Goal: Task Accomplishment & Management: Complete application form

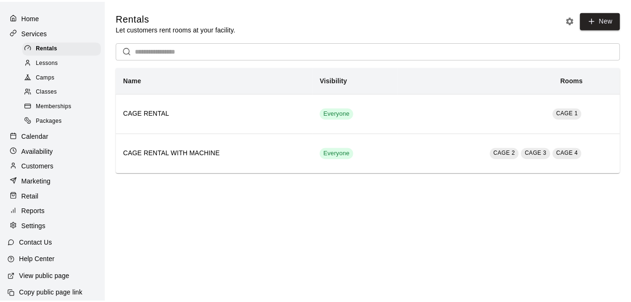
scroll to position [38, 0]
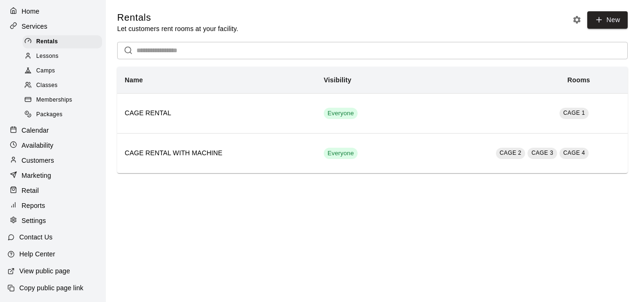
click at [40, 268] on p "View public page" at bounding box center [44, 270] width 51 height 9
click at [53, 81] on span "Classes" at bounding box center [46, 85] width 21 height 9
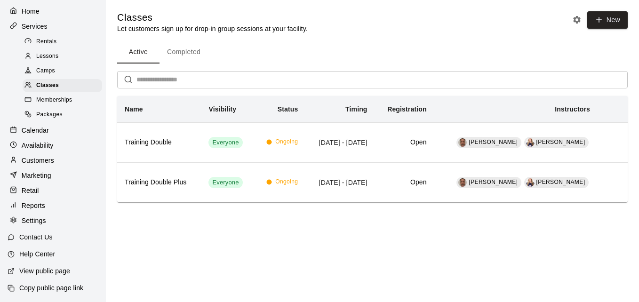
click at [58, 98] on span "Memberships" at bounding box center [54, 99] width 36 height 9
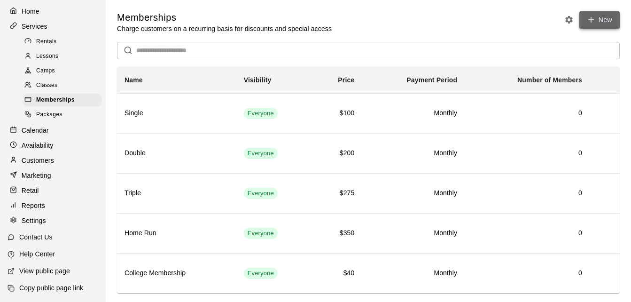
click at [602, 19] on link "New" at bounding box center [600, 19] width 40 height 17
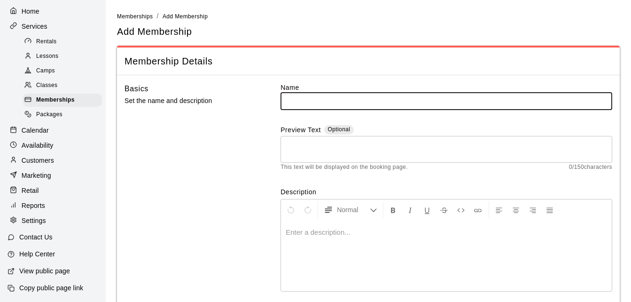
type input "*"
drag, startPoint x: 381, startPoint y: 103, endPoint x: 254, endPoint y: 98, distance: 126.6
click at [255, 100] on div "**********" at bounding box center [369, 196] width 488 height 226
type input "**********"
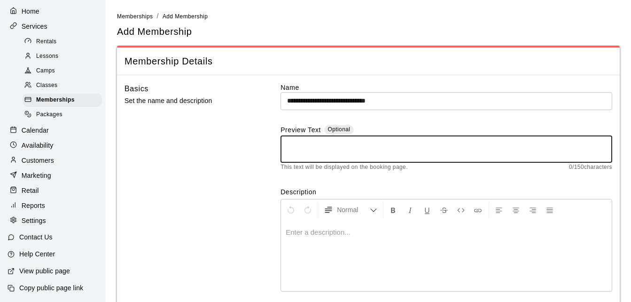
click at [327, 145] on textarea at bounding box center [446, 149] width 319 height 19
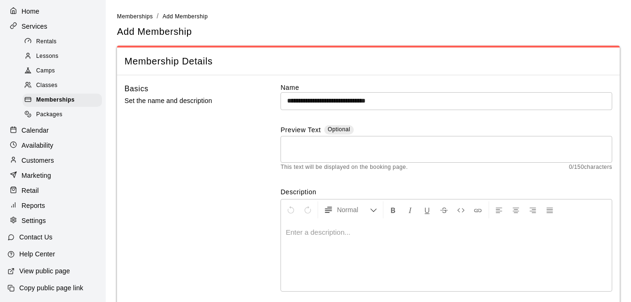
click at [318, 231] on p at bounding box center [447, 232] width 322 height 9
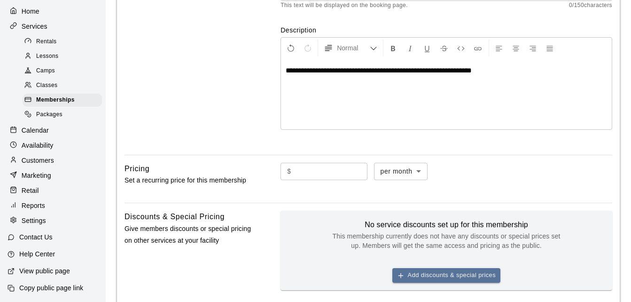
scroll to position [188, 0]
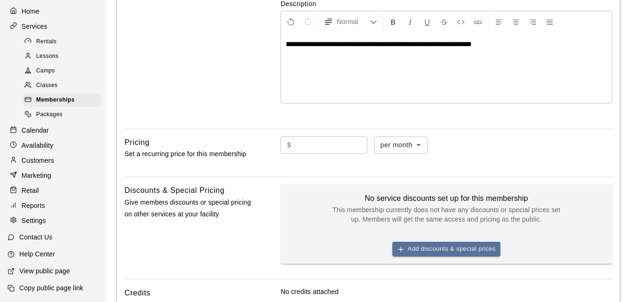
click at [336, 143] on input "text" at bounding box center [331, 144] width 72 height 17
type input "***"
click at [283, 180] on div "**********" at bounding box center [368, 140] width 503 height 506
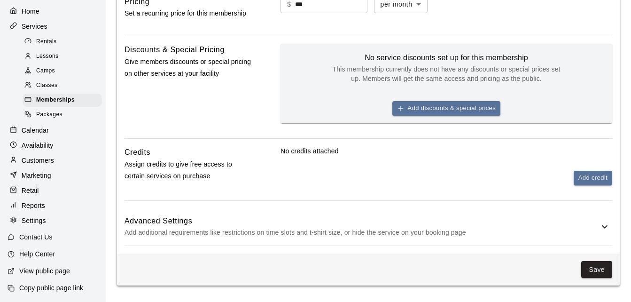
scroll to position [329, 0]
click at [588, 175] on button "Add credit" at bounding box center [593, 177] width 39 height 15
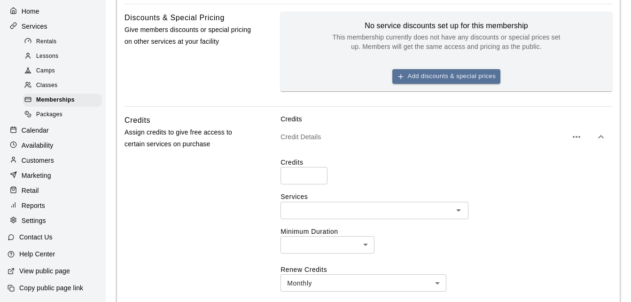
scroll to position [376, 0]
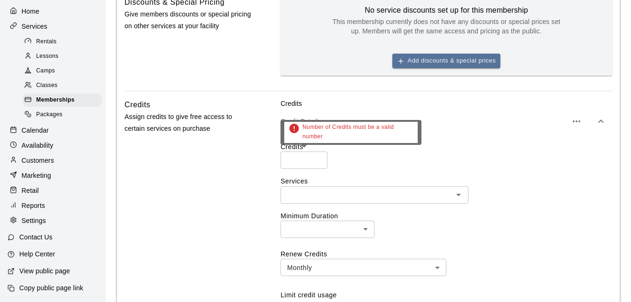
click at [309, 157] on input "number" at bounding box center [304, 159] width 47 height 17
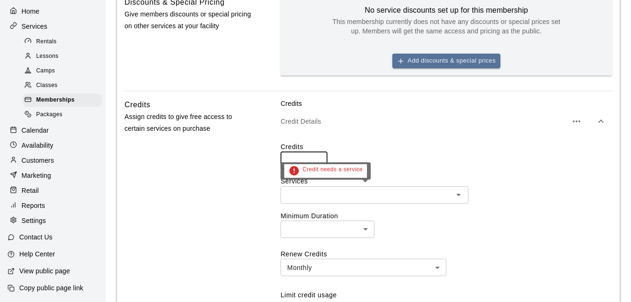
type input "*"
click at [309, 195] on input "text" at bounding box center [367, 195] width 167 height 12
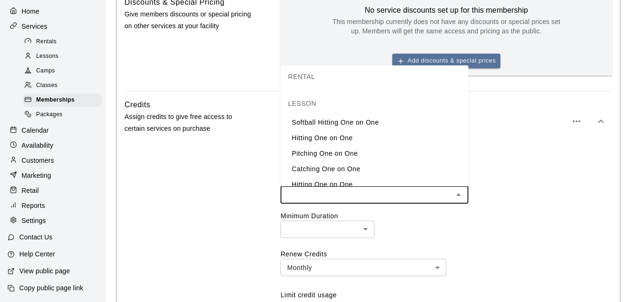
scroll to position [47, 0]
click at [349, 125] on li "Hitting One on One" at bounding box center [375, 122] width 188 height 16
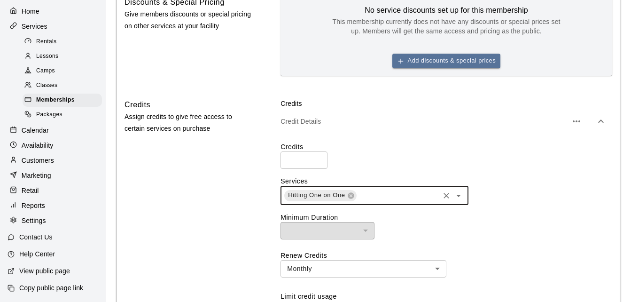
click at [400, 192] on input "text" at bounding box center [398, 195] width 81 height 12
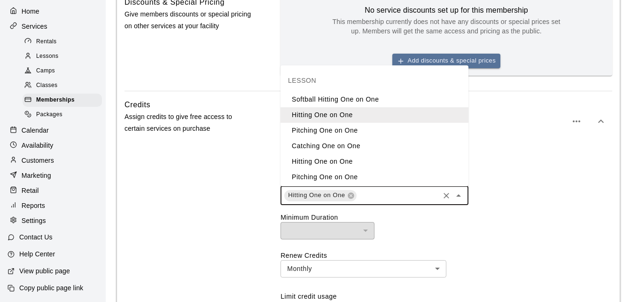
click at [357, 131] on li "Pitching One on One" at bounding box center [375, 131] width 188 height 16
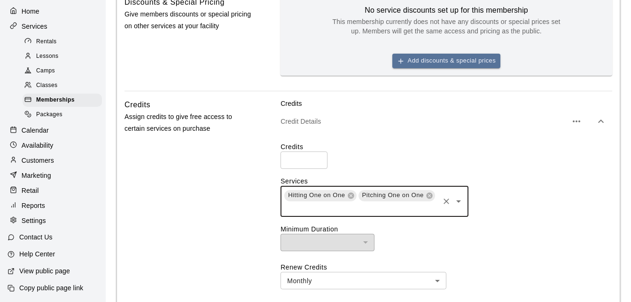
click at [519, 194] on div "Hitting One on One Pitching One on One ​" at bounding box center [447, 201] width 332 height 31
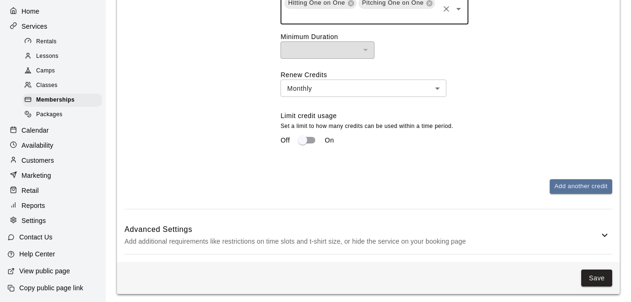
scroll to position [582, 0]
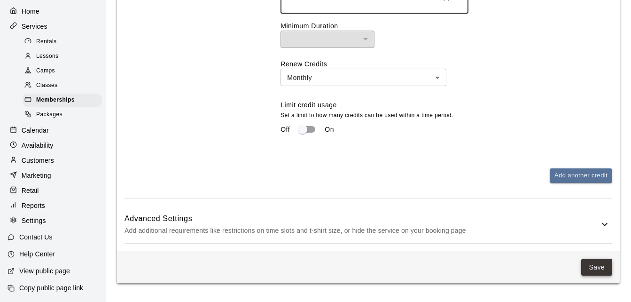
click at [597, 270] on button "Save" at bounding box center [597, 267] width 31 height 17
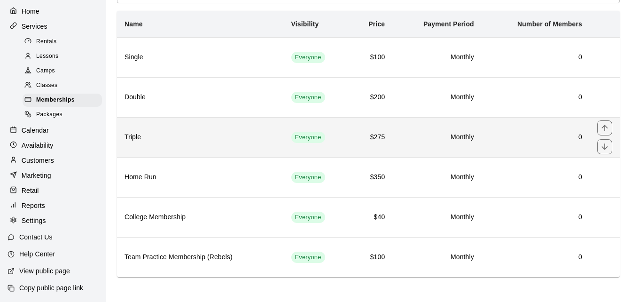
scroll to position [59, 0]
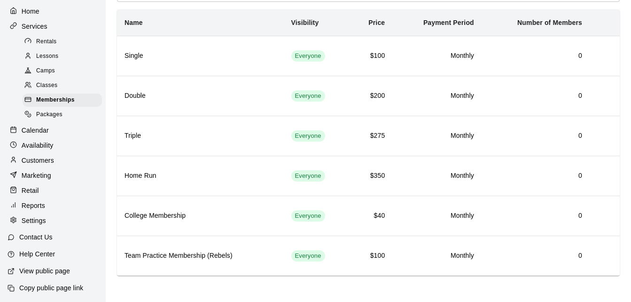
click at [40, 126] on p "Calendar" at bounding box center [35, 130] width 27 height 9
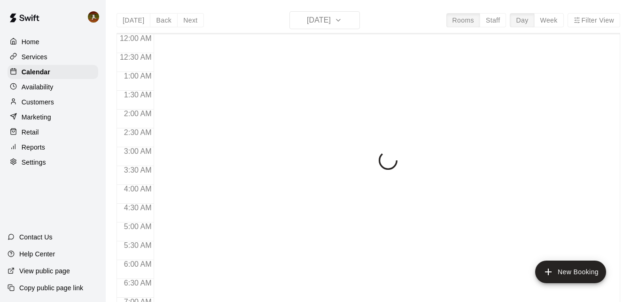
scroll to position [349, 0]
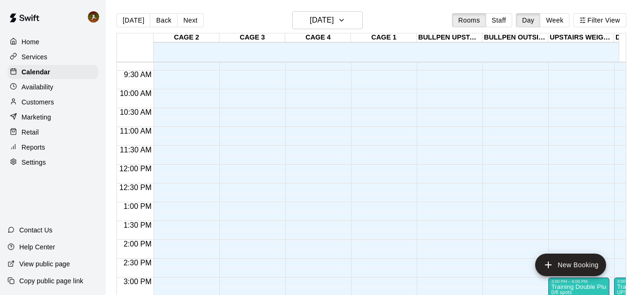
click at [31, 137] on p "Retail" at bounding box center [30, 131] width 17 height 9
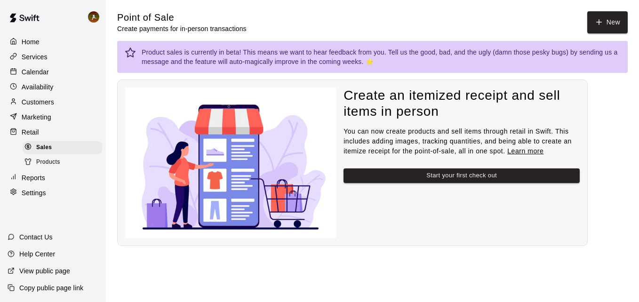
click at [35, 181] on p "Reports" at bounding box center [34, 177] width 24 height 9
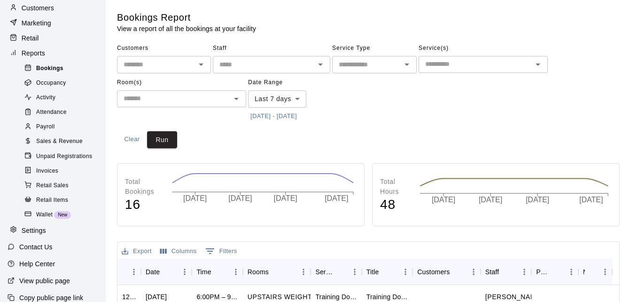
scroll to position [114, 0]
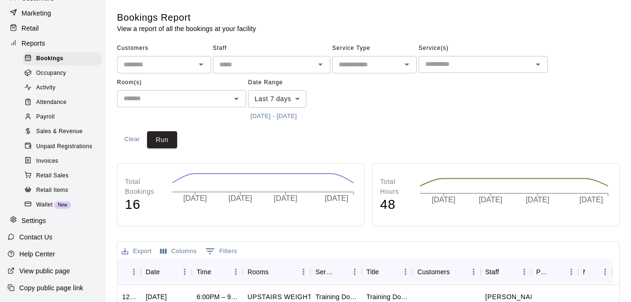
click at [38, 270] on p "View public page" at bounding box center [44, 270] width 51 height 9
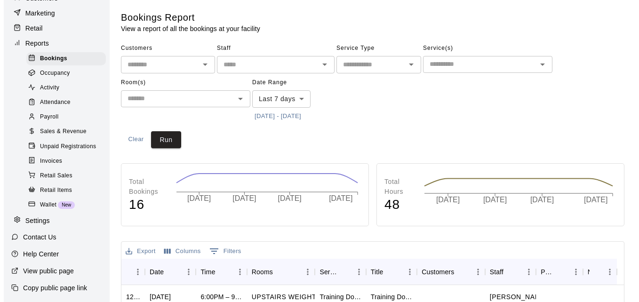
scroll to position [20, 0]
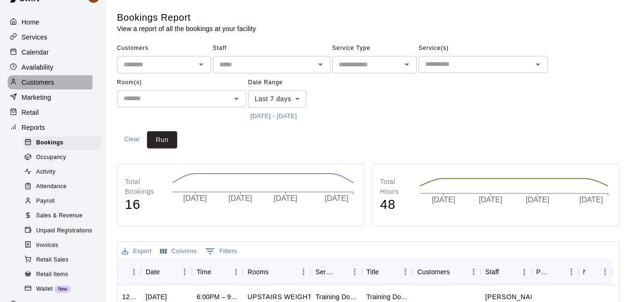
click at [32, 83] on p "Customers" at bounding box center [38, 82] width 32 height 9
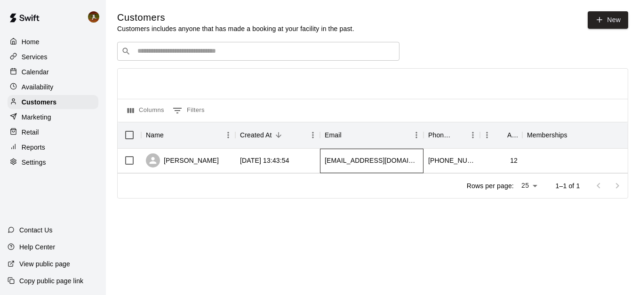
click at [394, 164] on div "chballa22@yahoo.com" at bounding box center [371, 161] width 103 height 24
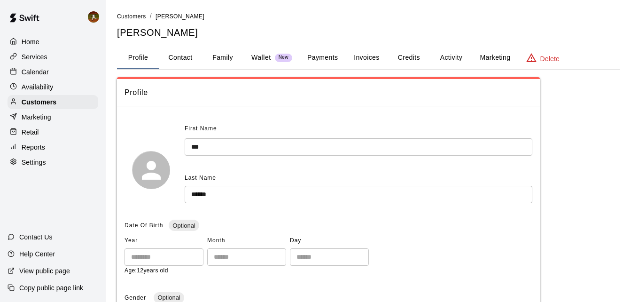
click at [189, 56] on button "Contact" at bounding box center [180, 58] width 42 height 23
select select "**"
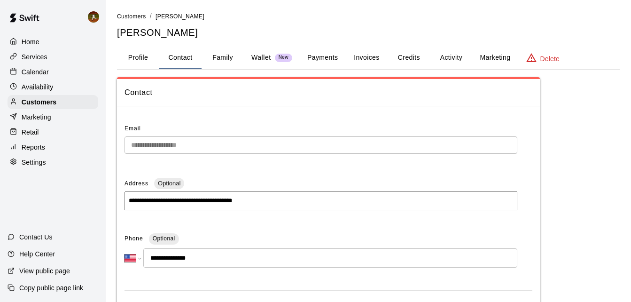
click at [218, 60] on button "Family" at bounding box center [223, 58] width 42 height 23
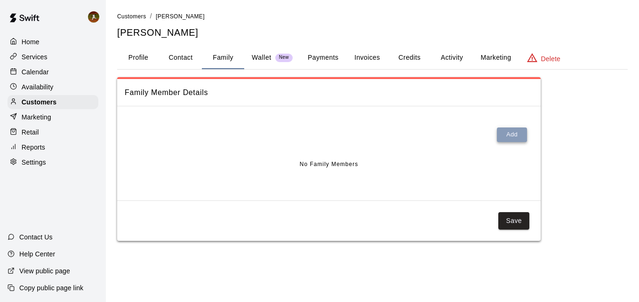
click at [506, 132] on button "Add" at bounding box center [512, 134] width 30 height 15
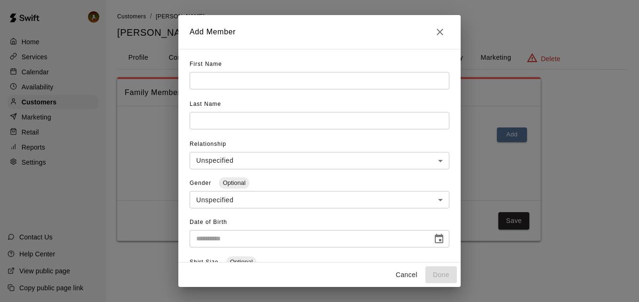
click at [257, 86] on input "text" at bounding box center [319, 80] width 260 height 17
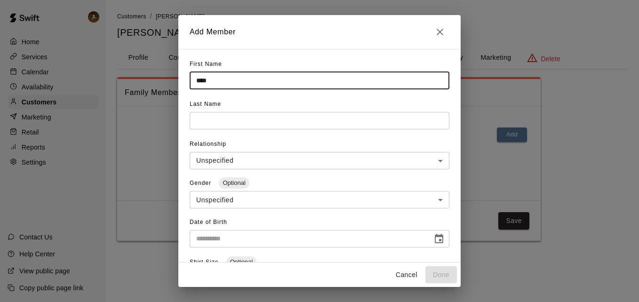
type input "****"
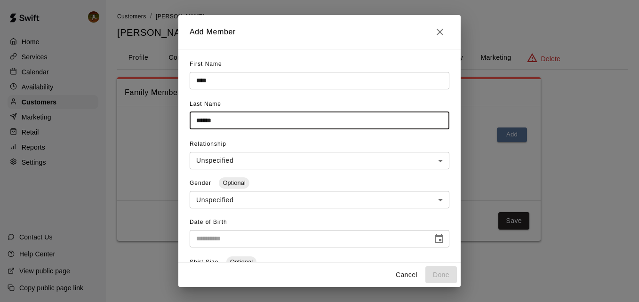
type input "******"
click at [418, 158] on body "**********" at bounding box center [319, 130] width 639 height 260
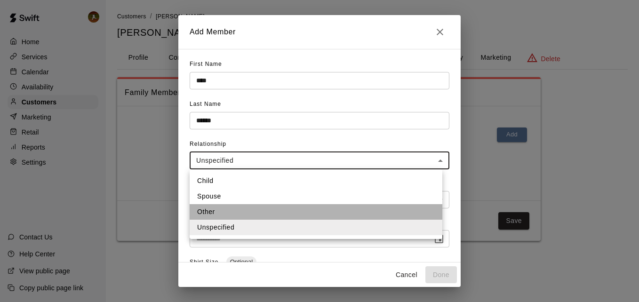
click at [218, 214] on li "Other" at bounding box center [315, 212] width 252 height 16
type input "*****"
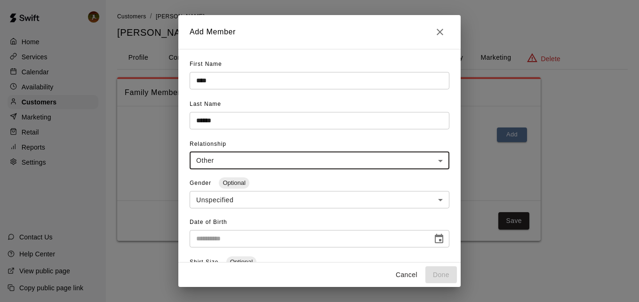
click at [258, 201] on body "**********" at bounding box center [319, 130] width 639 height 260
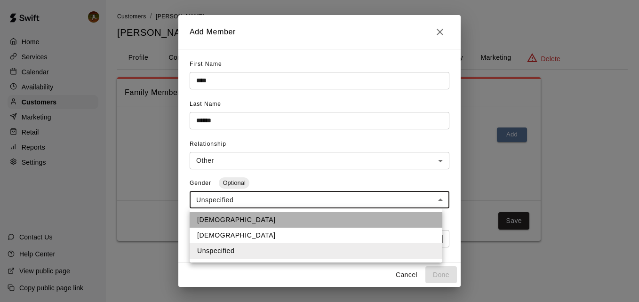
click at [220, 220] on li "Male" at bounding box center [315, 220] width 252 height 16
type input "****"
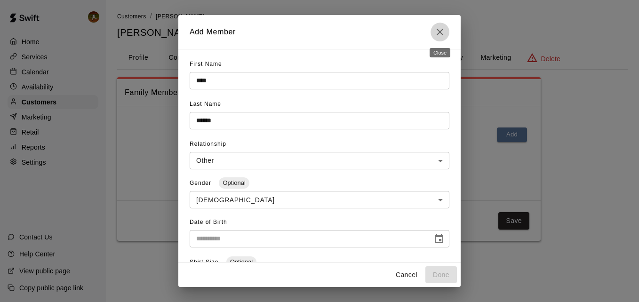
click at [442, 33] on icon "Close" at bounding box center [439, 31] width 11 height 11
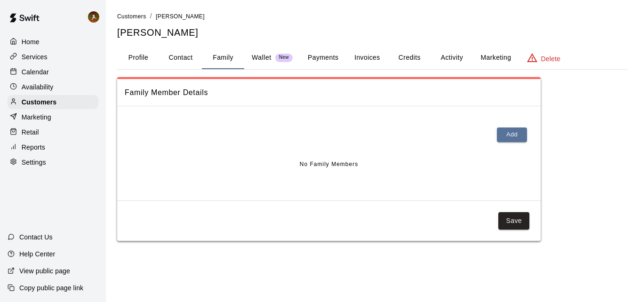
click at [228, 59] on button "Family" at bounding box center [223, 58] width 42 height 23
click at [511, 135] on button "Add" at bounding box center [512, 134] width 30 height 15
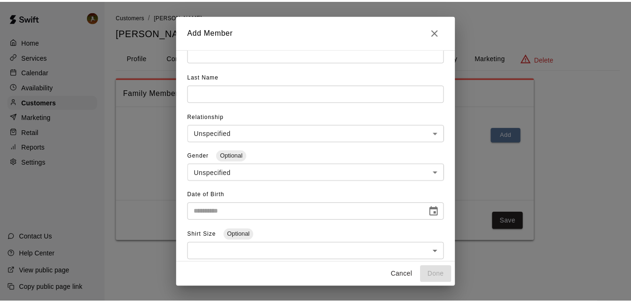
scroll to position [47, 0]
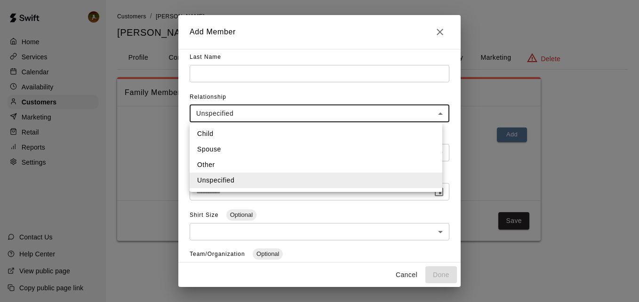
click at [440, 114] on body "**********" at bounding box center [319, 130] width 639 height 260
drag, startPoint x: 439, startPoint y: 31, endPoint x: 442, endPoint y: 35, distance: 5.5
click at [440, 31] on div at bounding box center [319, 151] width 639 height 302
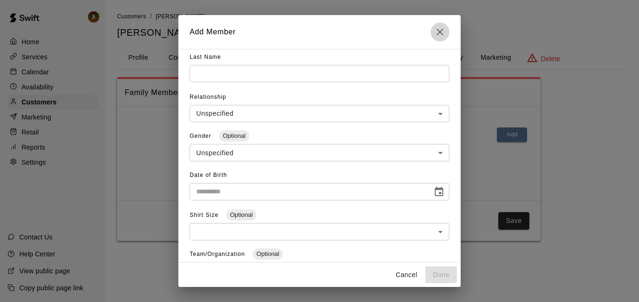
click at [442, 35] on icon "Close" at bounding box center [439, 32] width 7 height 7
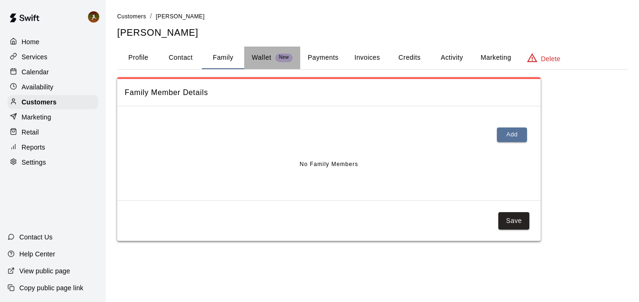
click at [276, 57] on span "New" at bounding box center [283, 58] width 17 height 6
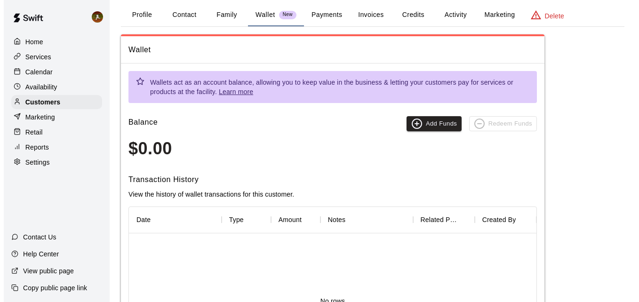
scroll to position [0, 0]
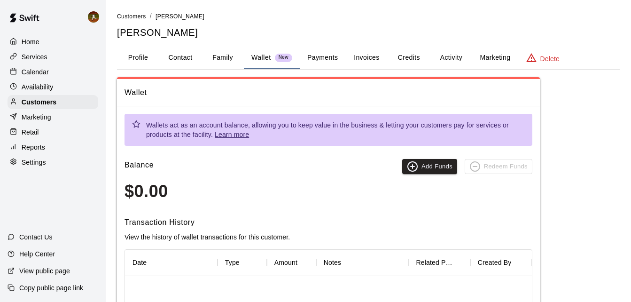
click at [333, 55] on button "Payments" at bounding box center [323, 58] width 46 height 23
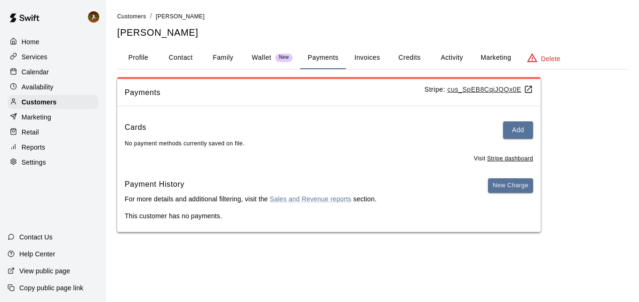
click at [366, 56] on button "Invoices" at bounding box center [367, 58] width 42 height 23
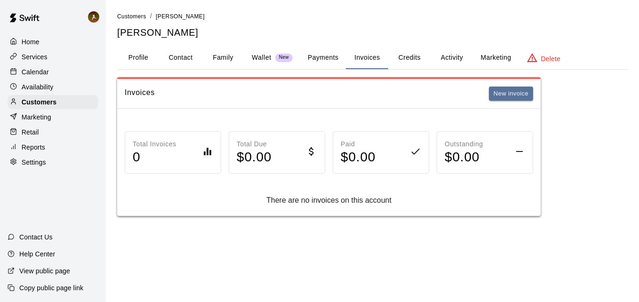
click at [411, 61] on button "Credits" at bounding box center [409, 58] width 42 height 23
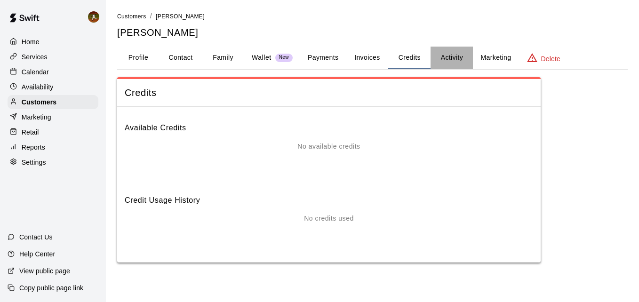
click at [448, 57] on button "Activity" at bounding box center [451, 58] width 42 height 23
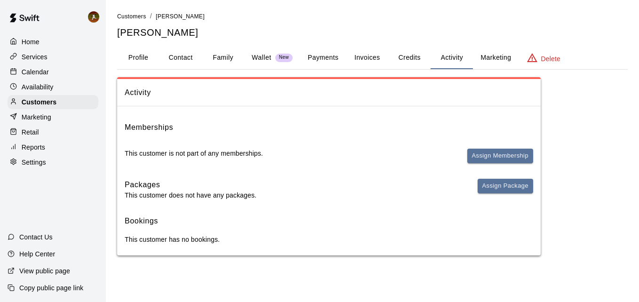
click at [476, 56] on button "Marketing" at bounding box center [496, 58] width 46 height 23
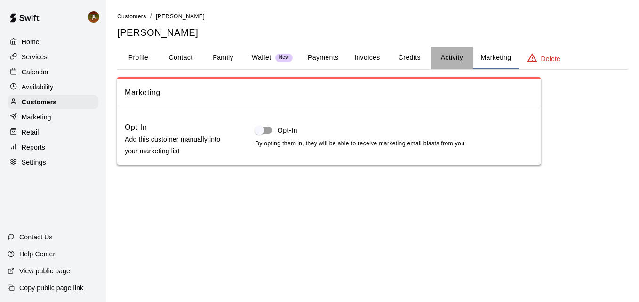
click at [438, 55] on button "Activity" at bounding box center [451, 58] width 42 height 23
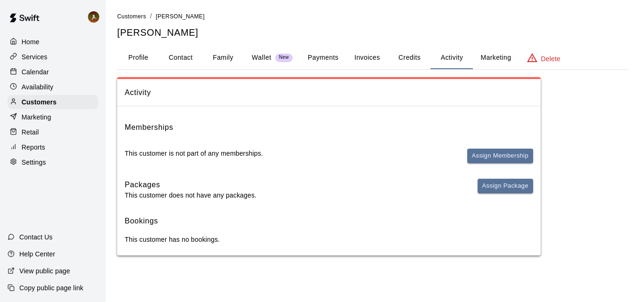
click at [544, 54] on p "Delete" at bounding box center [550, 58] width 19 height 9
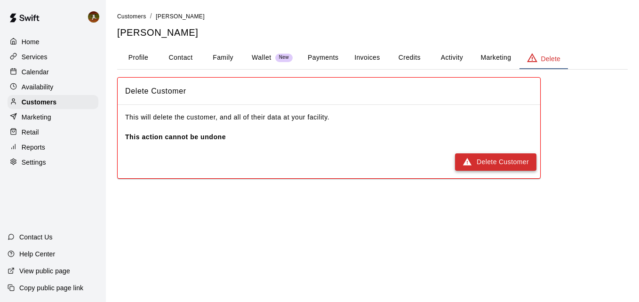
click at [502, 164] on button "Delete Customer" at bounding box center [495, 161] width 81 height 17
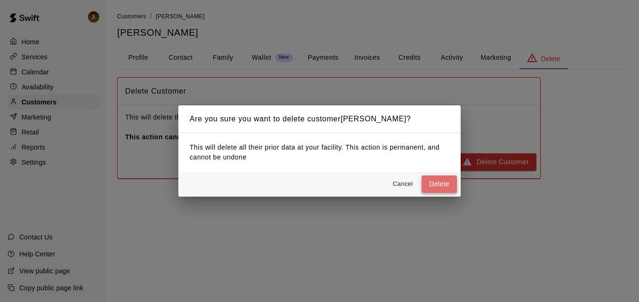
click at [436, 179] on button "Delete" at bounding box center [438, 183] width 35 height 17
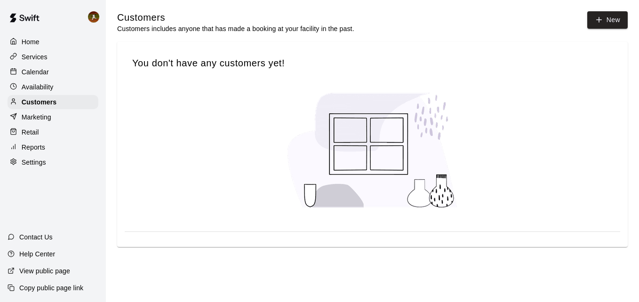
click at [32, 44] on p "Home" at bounding box center [31, 41] width 18 height 9
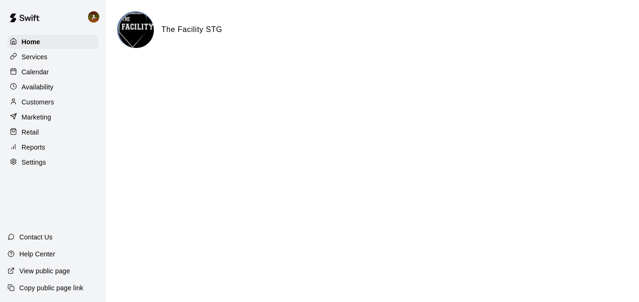
click at [93, 16] on img at bounding box center [93, 16] width 11 height 11
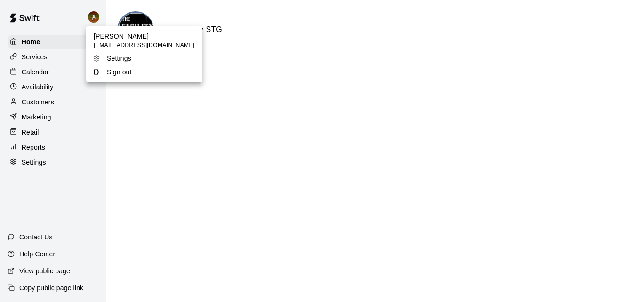
click at [122, 76] on p "Sign out" at bounding box center [119, 71] width 25 height 9
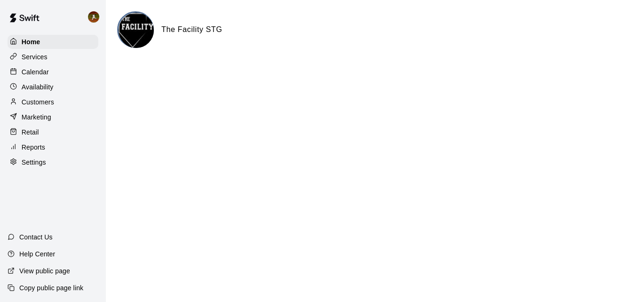
click at [38, 103] on p "Customers" at bounding box center [38, 101] width 32 height 9
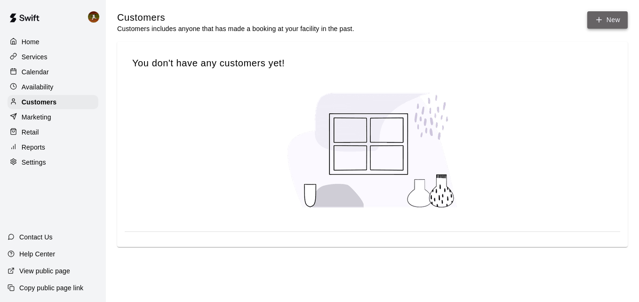
click at [600, 19] on icon at bounding box center [598, 20] width 8 height 8
select select "**"
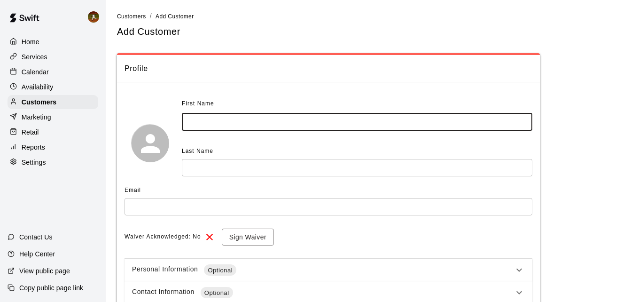
click at [198, 116] on input "text" at bounding box center [357, 121] width 351 height 17
type input "*********"
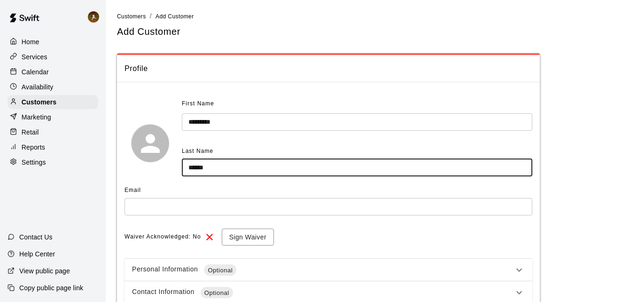
type input "******"
click at [169, 213] on input "text" at bounding box center [329, 206] width 408 height 17
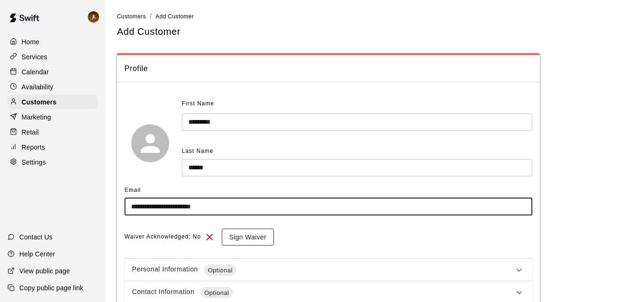
type input "**********"
click at [244, 236] on button "Sign Waiver" at bounding box center [248, 237] width 52 height 17
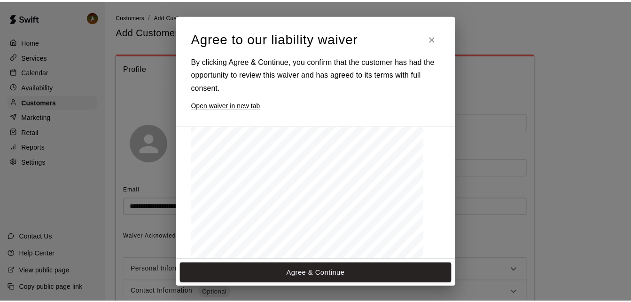
scroll to position [788, 0]
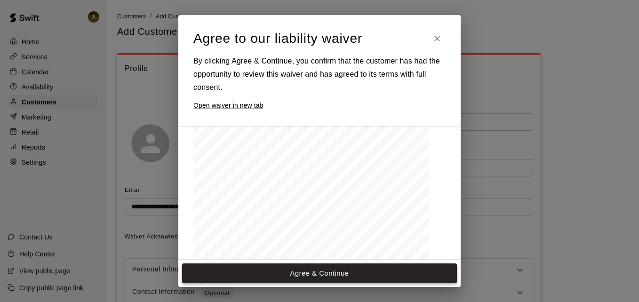
click at [300, 269] on button "Agree & Continue" at bounding box center [319, 273] width 275 height 20
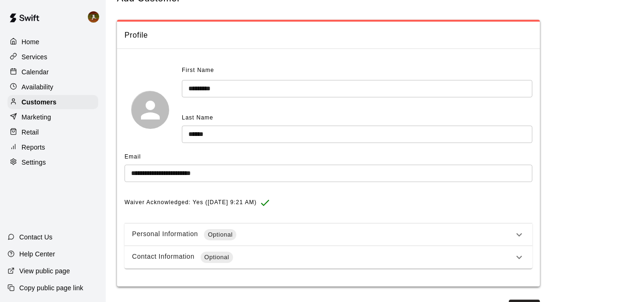
scroll to position [55, 0]
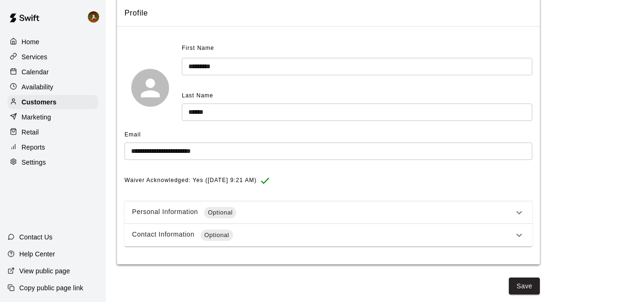
click at [525, 209] on icon at bounding box center [519, 212] width 11 height 11
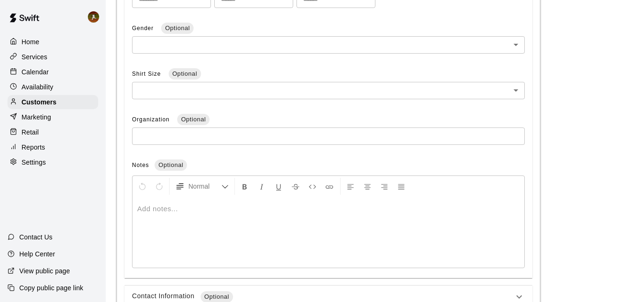
scroll to position [157, 0]
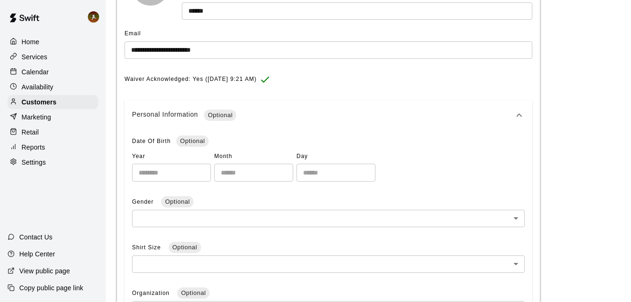
click at [520, 112] on icon at bounding box center [519, 115] width 11 height 11
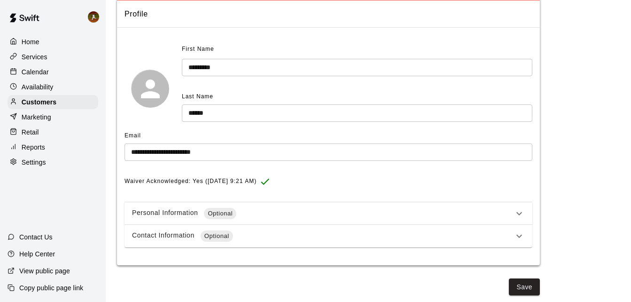
scroll to position [55, 0]
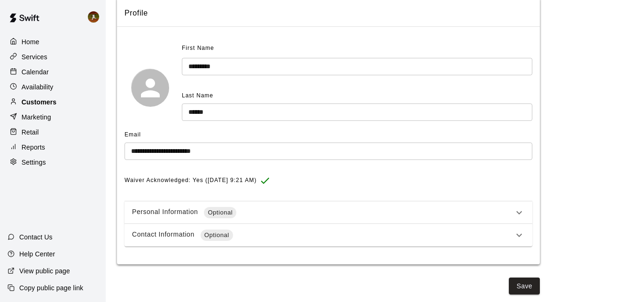
click at [31, 106] on p "Customers" at bounding box center [39, 101] width 35 height 9
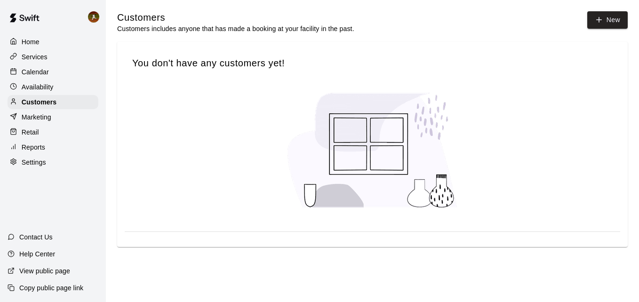
click at [35, 41] on p "Home" at bounding box center [31, 41] width 18 height 9
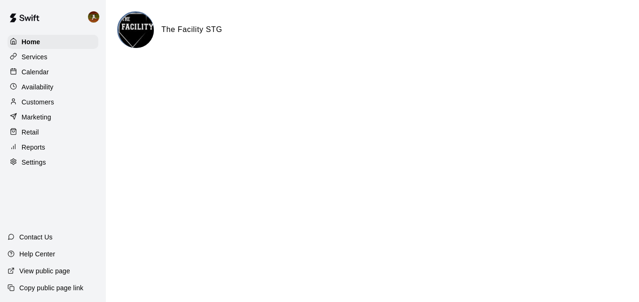
click at [48, 287] on p "Copy public page link" at bounding box center [51, 287] width 64 height 9
click at [95, 16] on img at bounding box center [93, 16] width 11 height 11
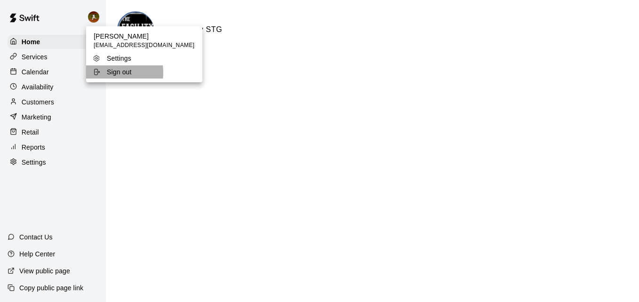
click at [108, 72] on p "Sign out" at bounding box center [119, 71] width 25 height 9
